Goal: Task Accomplishment & Management: Manage account settings

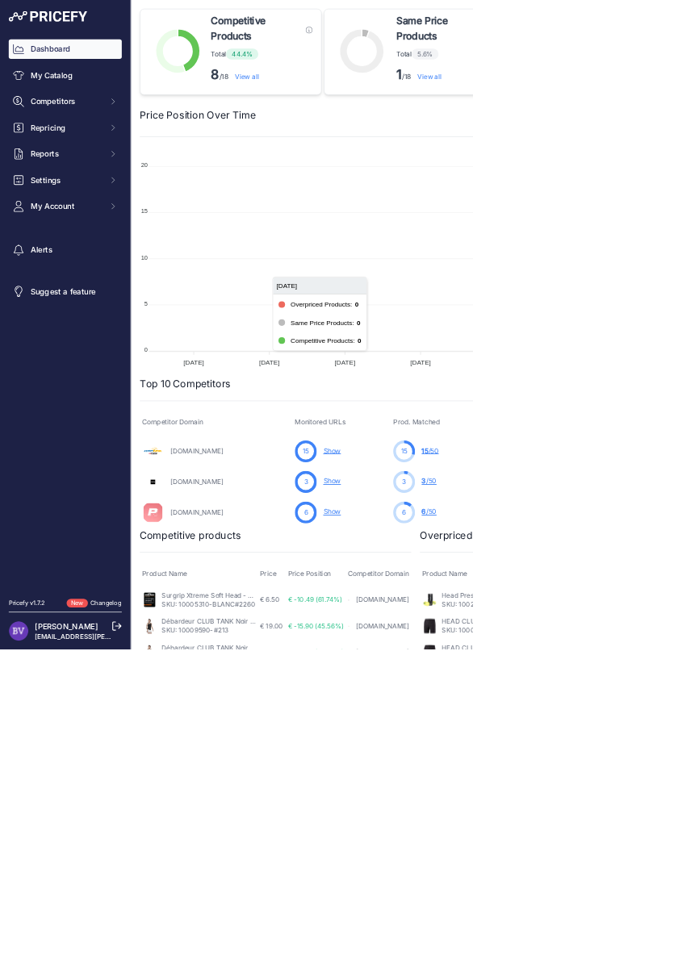
scroll to position [0, 2]
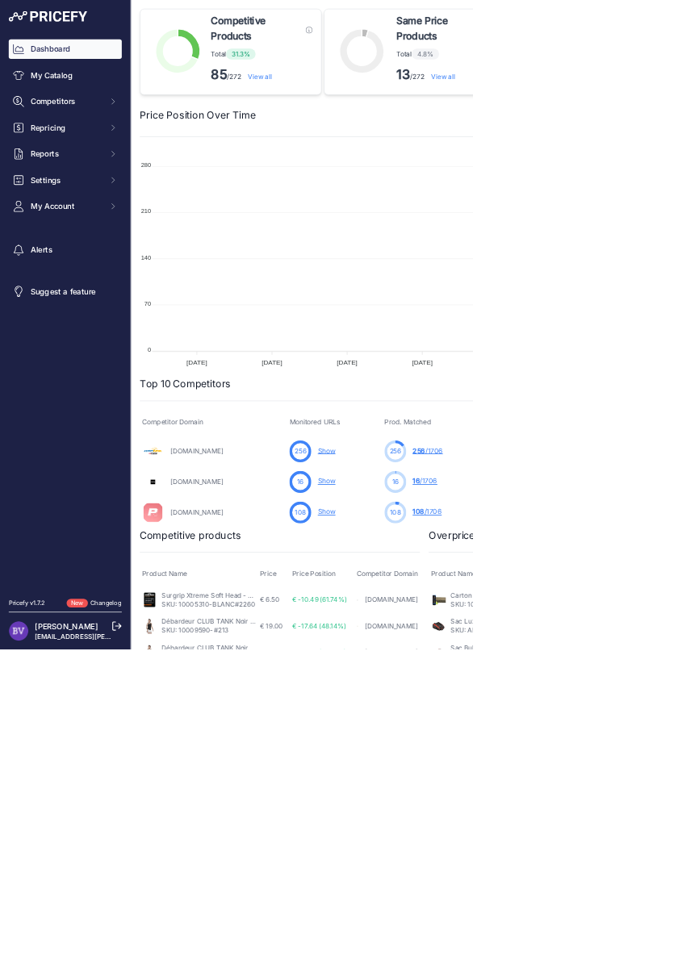
click at [57, 116] on link "My Catalog" at bounding box center [96, 111] width 167 height 29
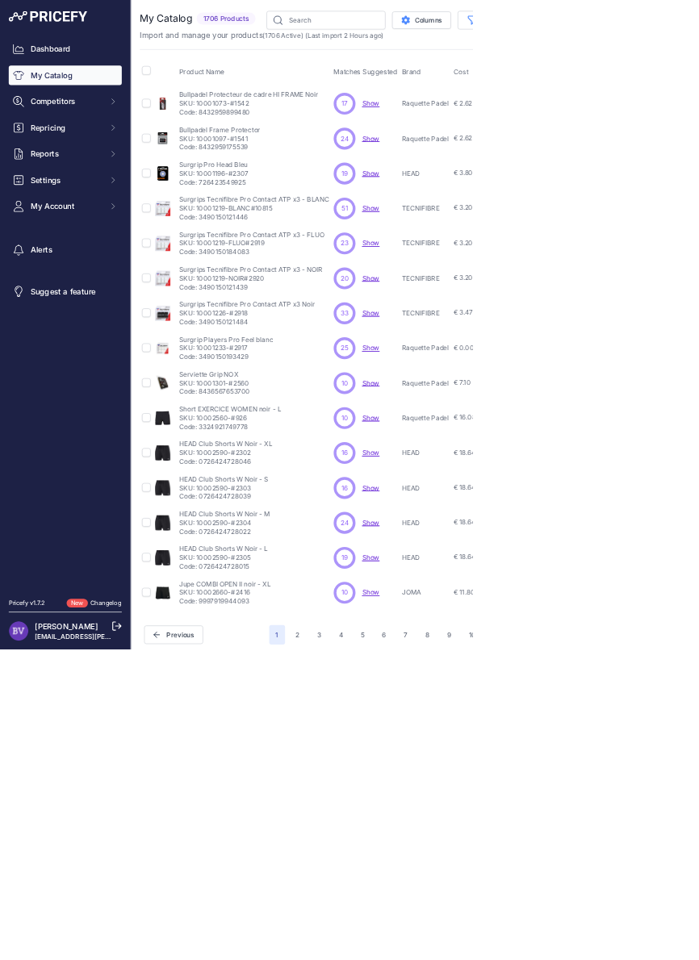
click at [65, 232] on span "Reports" at bounding box center [98, 228] width 106 height 16
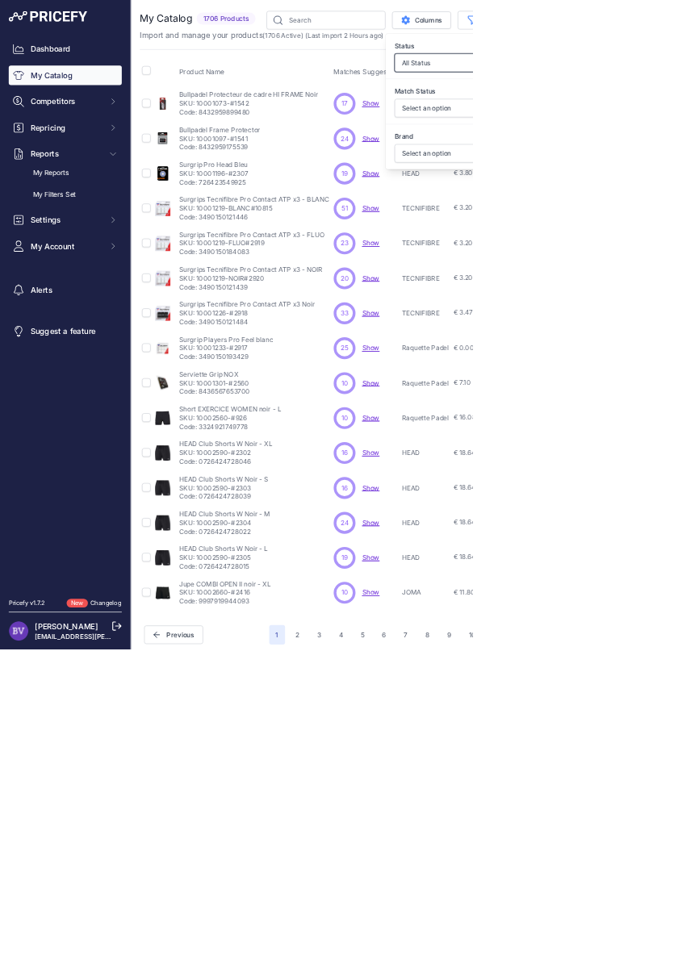
click at [610, 92] on select "All Status Only Enabled Only Disabled" at bounding box center [661, 92] width 155 height 27
click at [607, 92] on select "All Status Only Enabled Only Disabled" at bounding box center [661, 92] width 155 height 27
select select "1"
click at [584, 79] on select "All Status Only Enabled Only Disabled" at bounding box center [661, 92] width 155 height 27
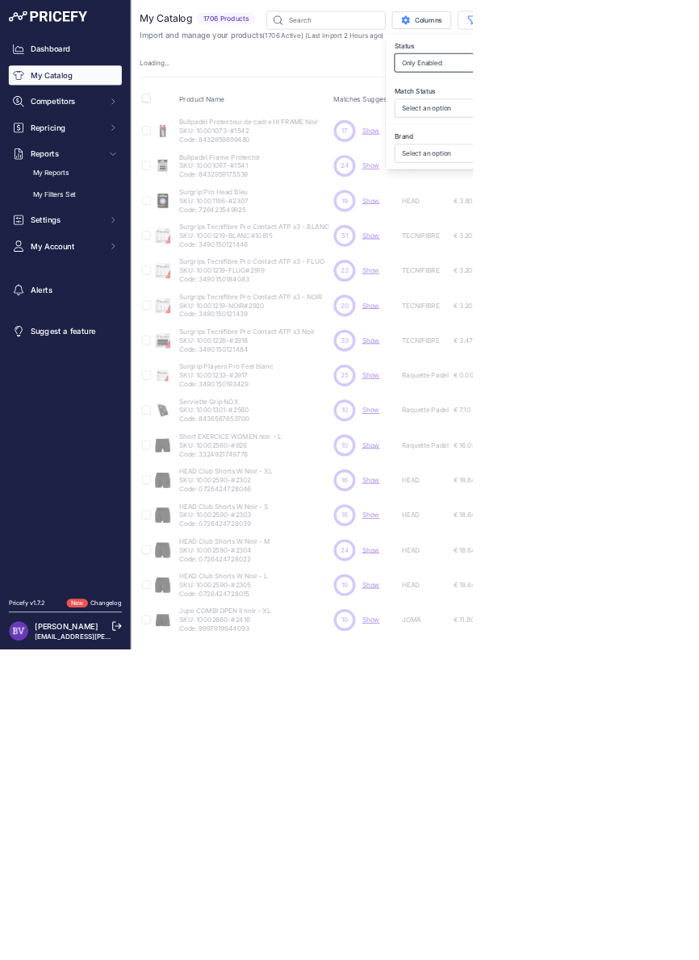
click at [608, 90] on select "All Status Only Enabled Only Disabled" at bounding box center [661, 92] width 155 height 27
select select
click at [584, 79] on select "All Status Only Enabled Only Disabled" at bounding box center [661, 92] width 155 height 27
select select "1"
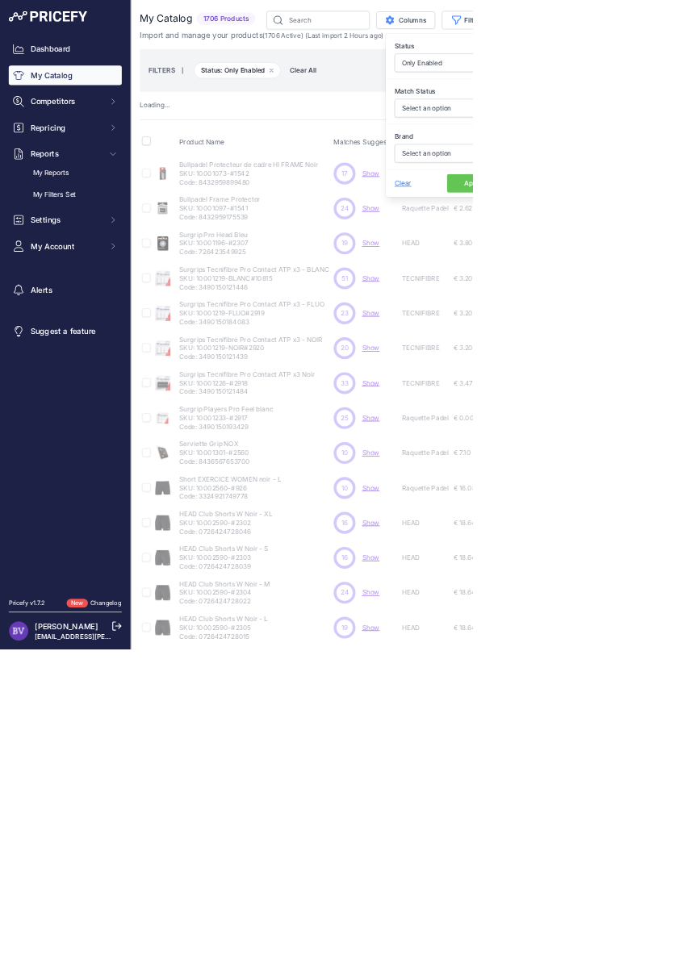
select select
